Goal: Find specific page/section: Find specific page/section

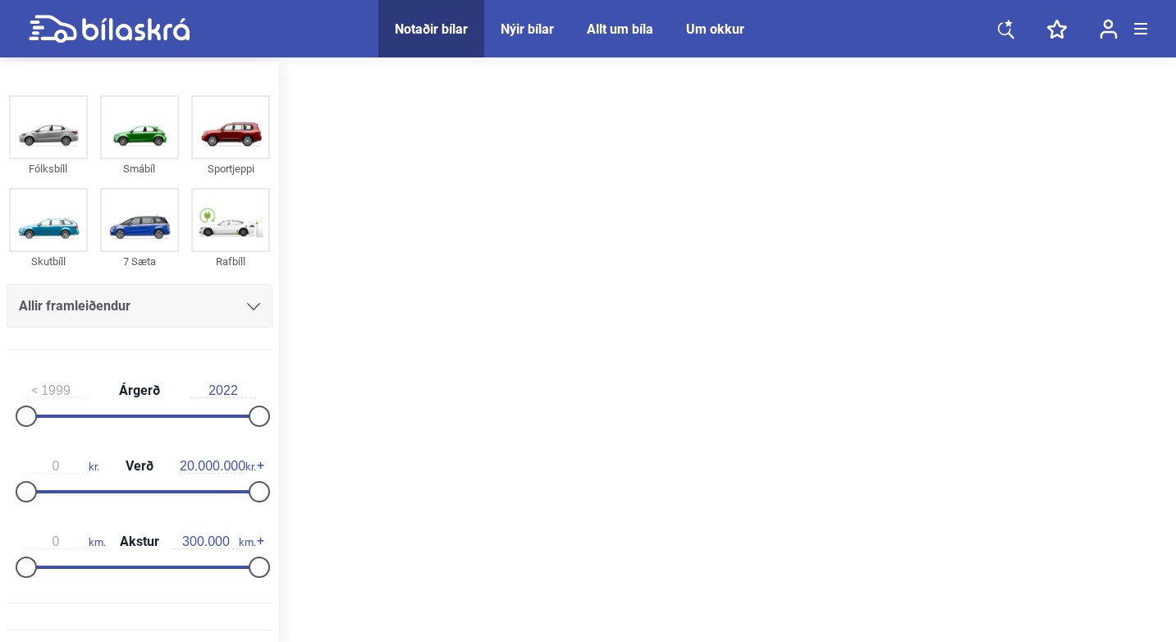
click at [445, 29] on div "Notaðir bílar" at bounding box center [431, 29] width 73 height 16
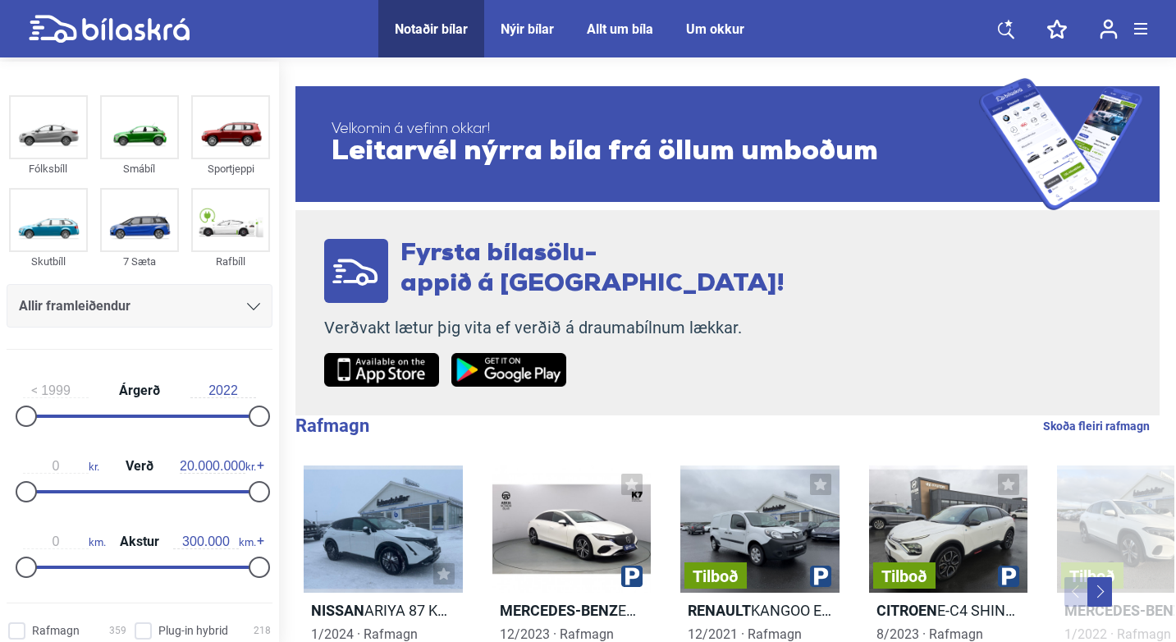
click at [179, 304] on div "Allir framleiðendur" at bounding box center [139, 306] width 241 height 23
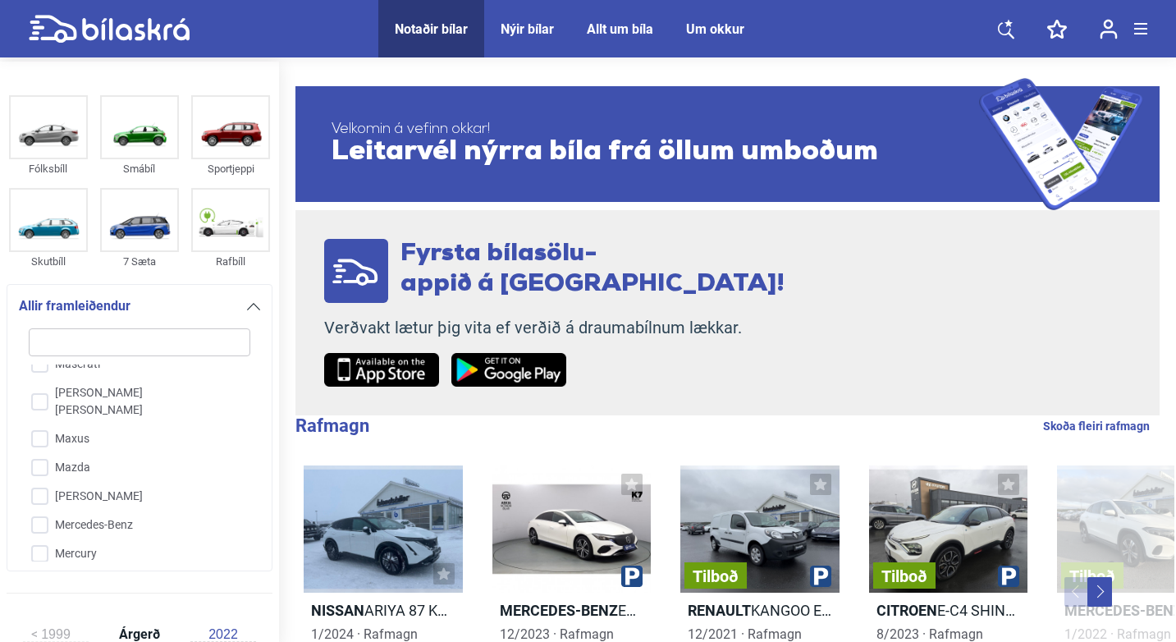
scroll to position [2479, 0]
click at [62, 547] on input "Mg" at bounding box center [128, 561] width 223 height 29
checkbox input "true"
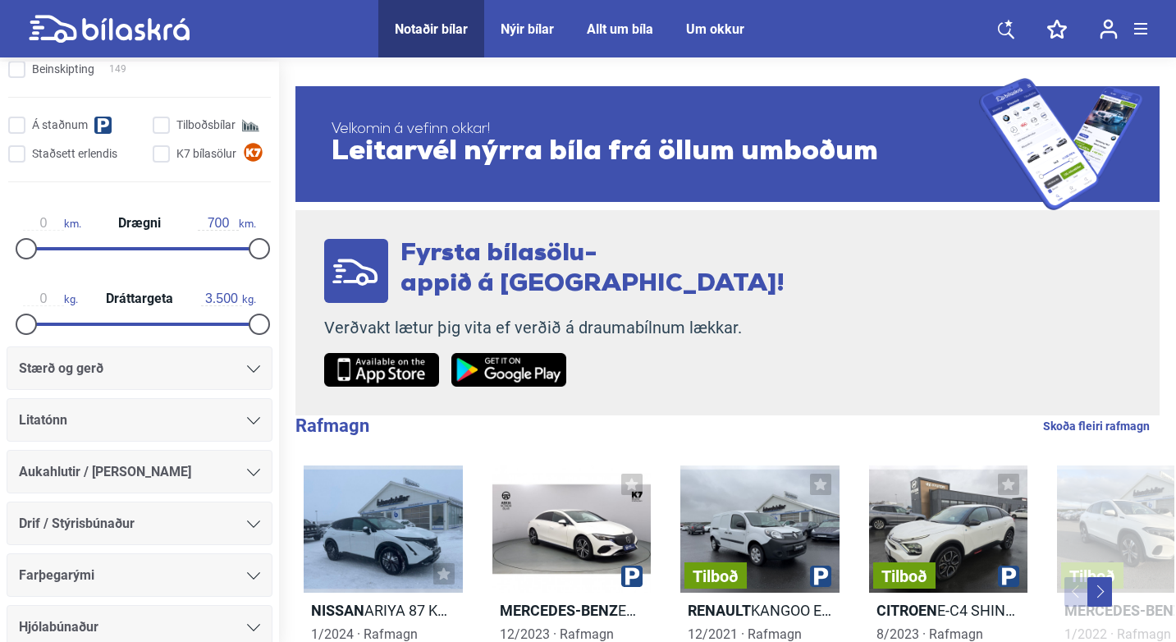
scroll to position [1084, 0]
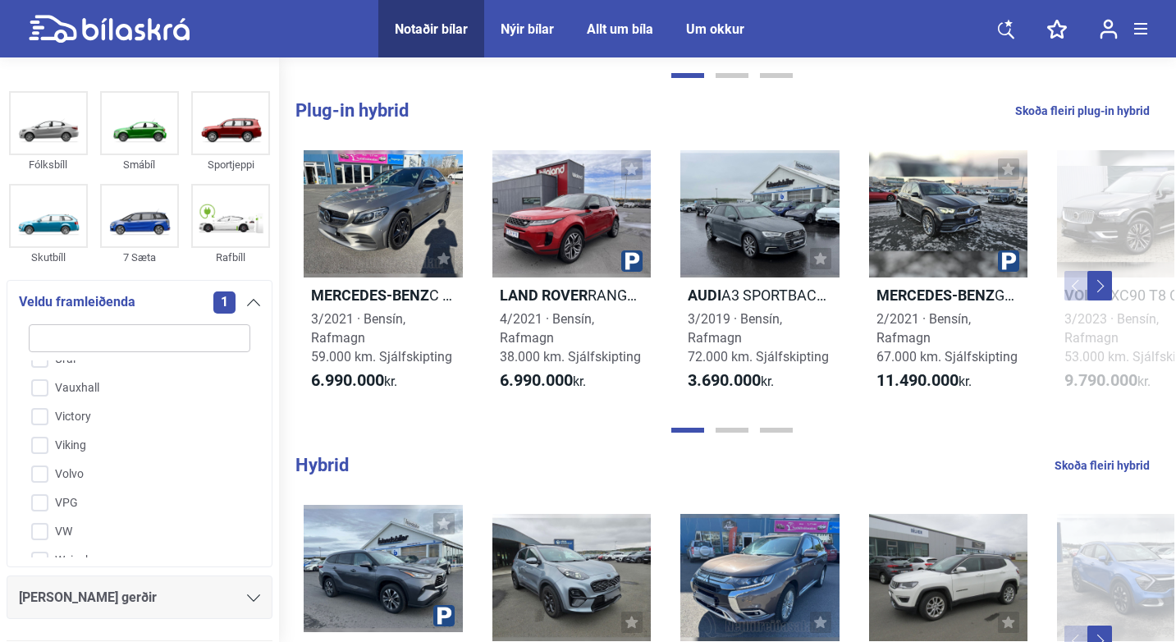
scroll to position [652, 0]
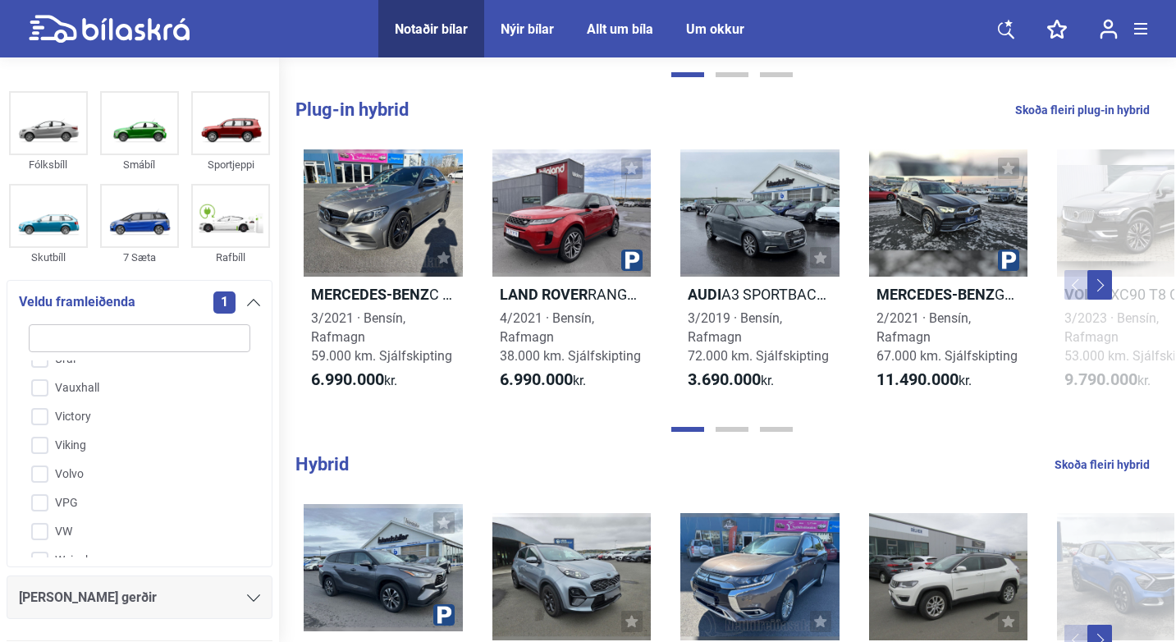
click at [272, 326] on div "Fólksbíll Smábíl Sportjeppi Skutbíll 7 Sæta Rafbíll Veldu framleiðenda 1 A-Line…" at bounding box center [139, 370] width 279 height 568
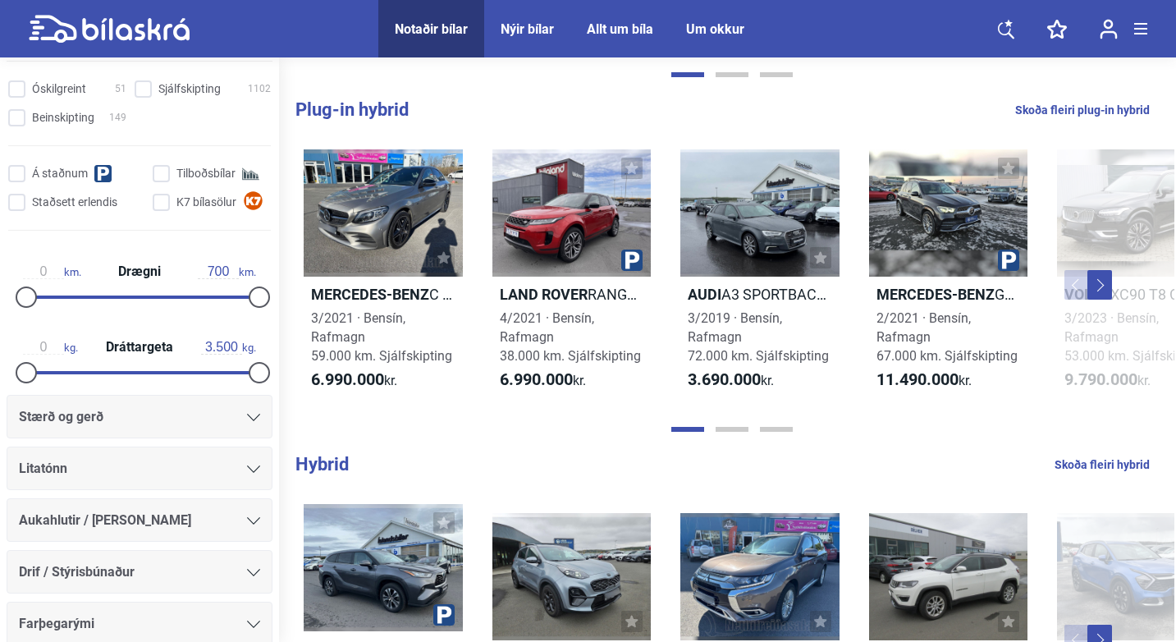
scroll to position [1084, 0]
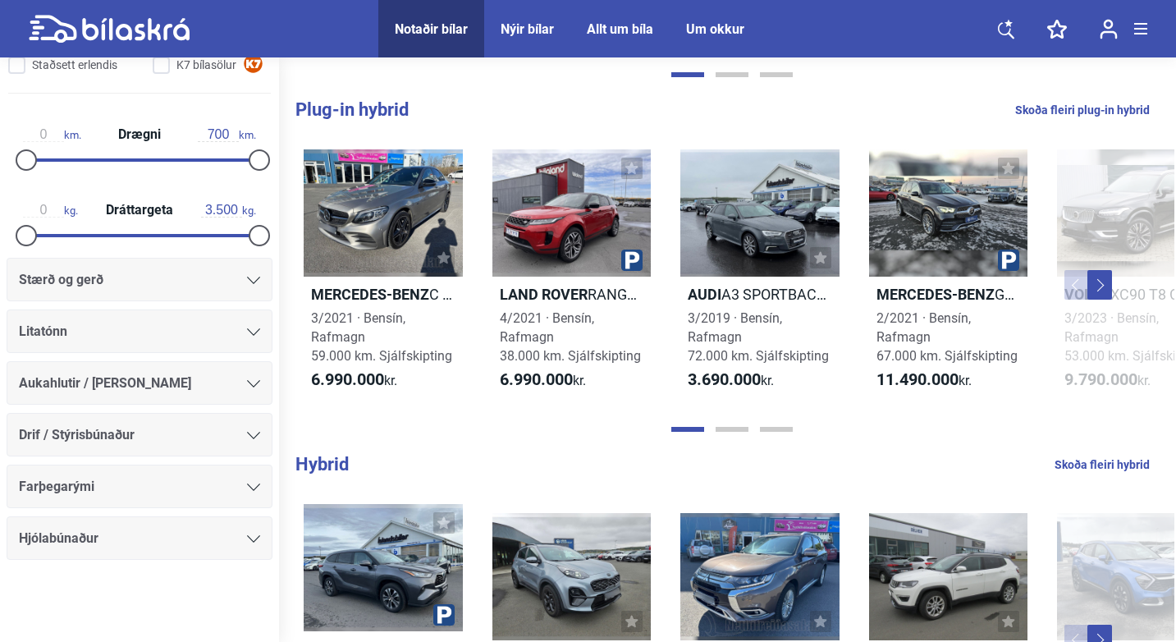
click at [161, 543] on div "Hjólabúnaður" at bounding box center [139, 538] width 241 height 23
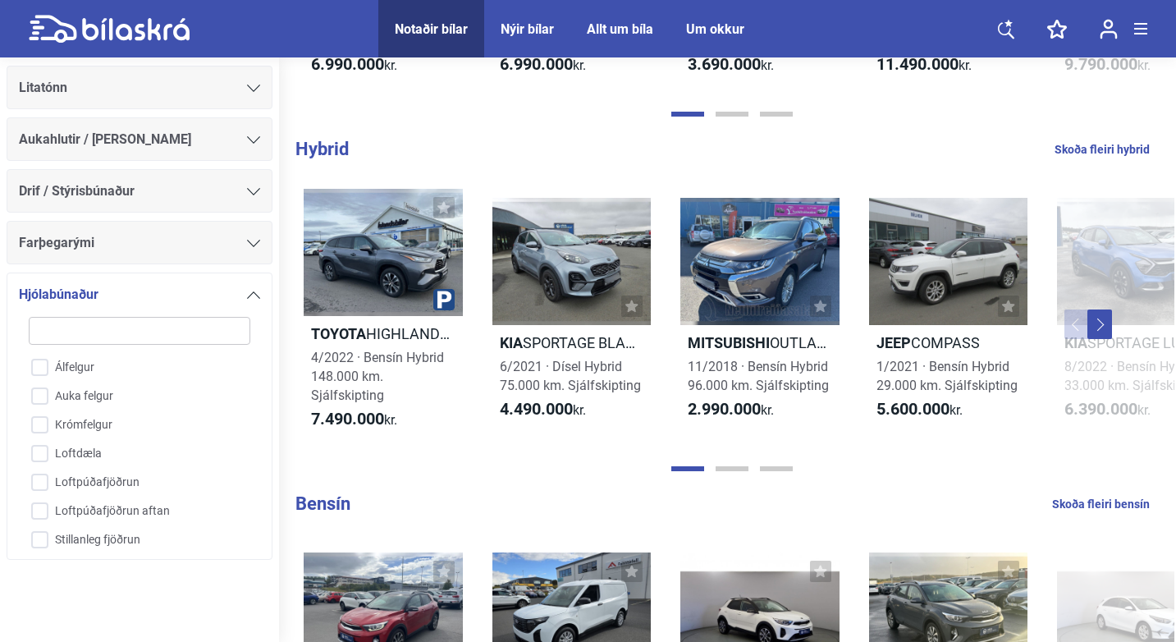
scroll to position [989, 0]
